Goal: Transaction & Acquisition: Purchase product/service

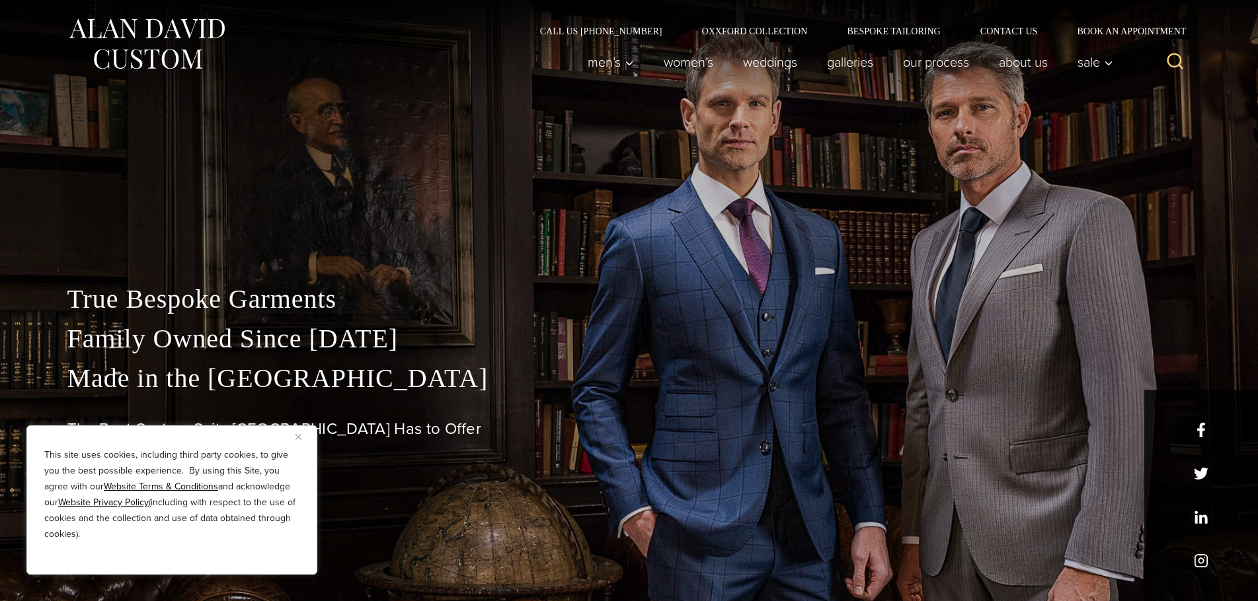
click at [297, 436] on img "Close" at bounding box center [298, 437] width 6 height 6
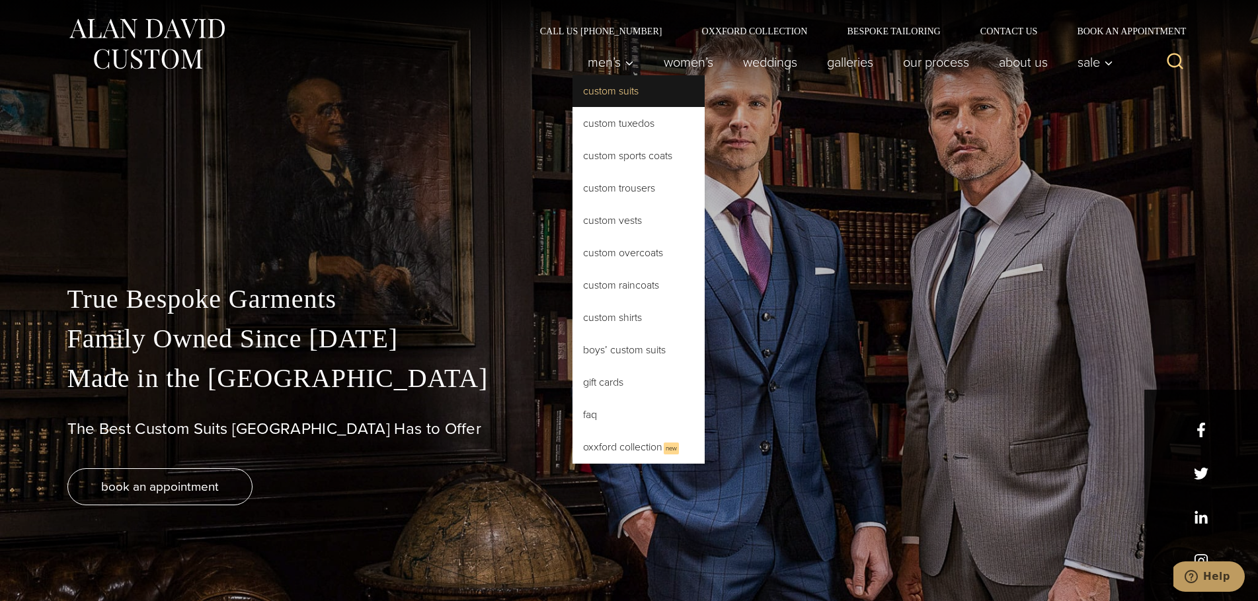
click at [611, 93] on link "Custom Suits" at bounding box center [638, 91] width 132 height 32
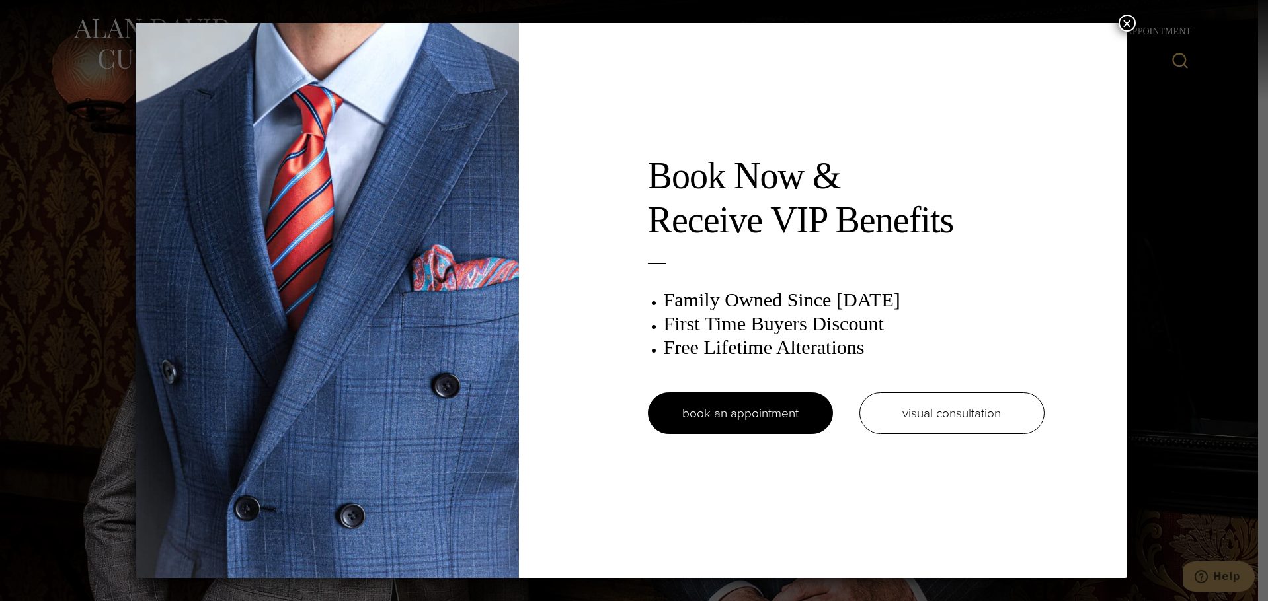
click at [1131, 27] on button "×" at bounding box center [1126, 23] width 17 height 17
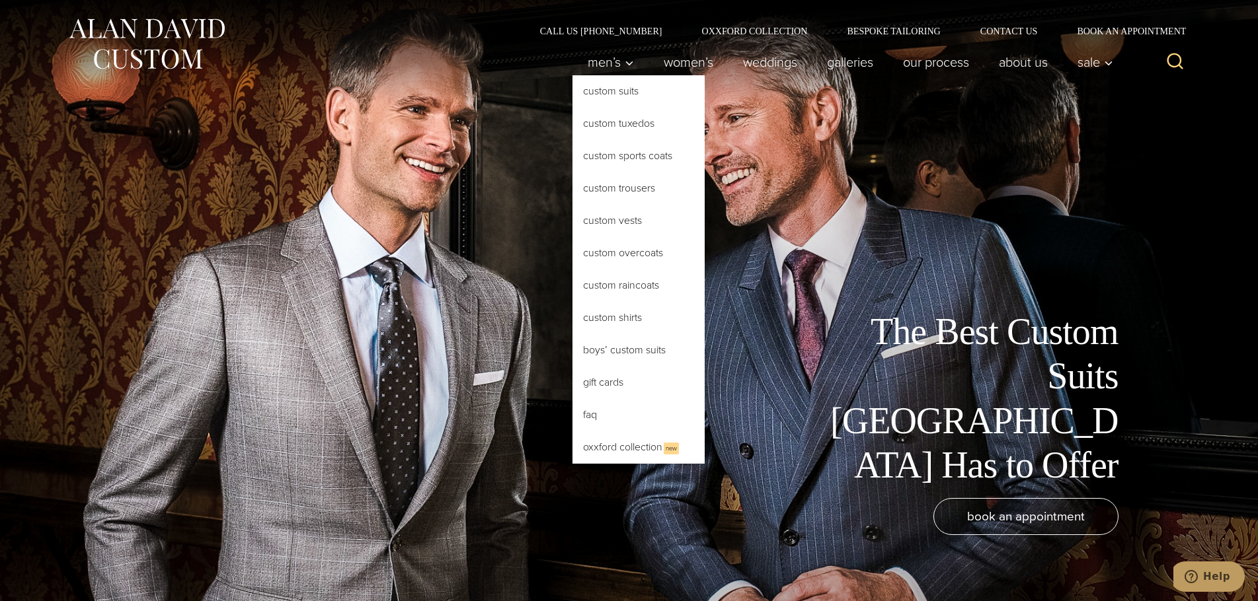
click at [603, 89] on link "Custom Suits" at bounding box center [638, 91] width 132 height 32
